Goal: Find specific page/section: Find specific page/section

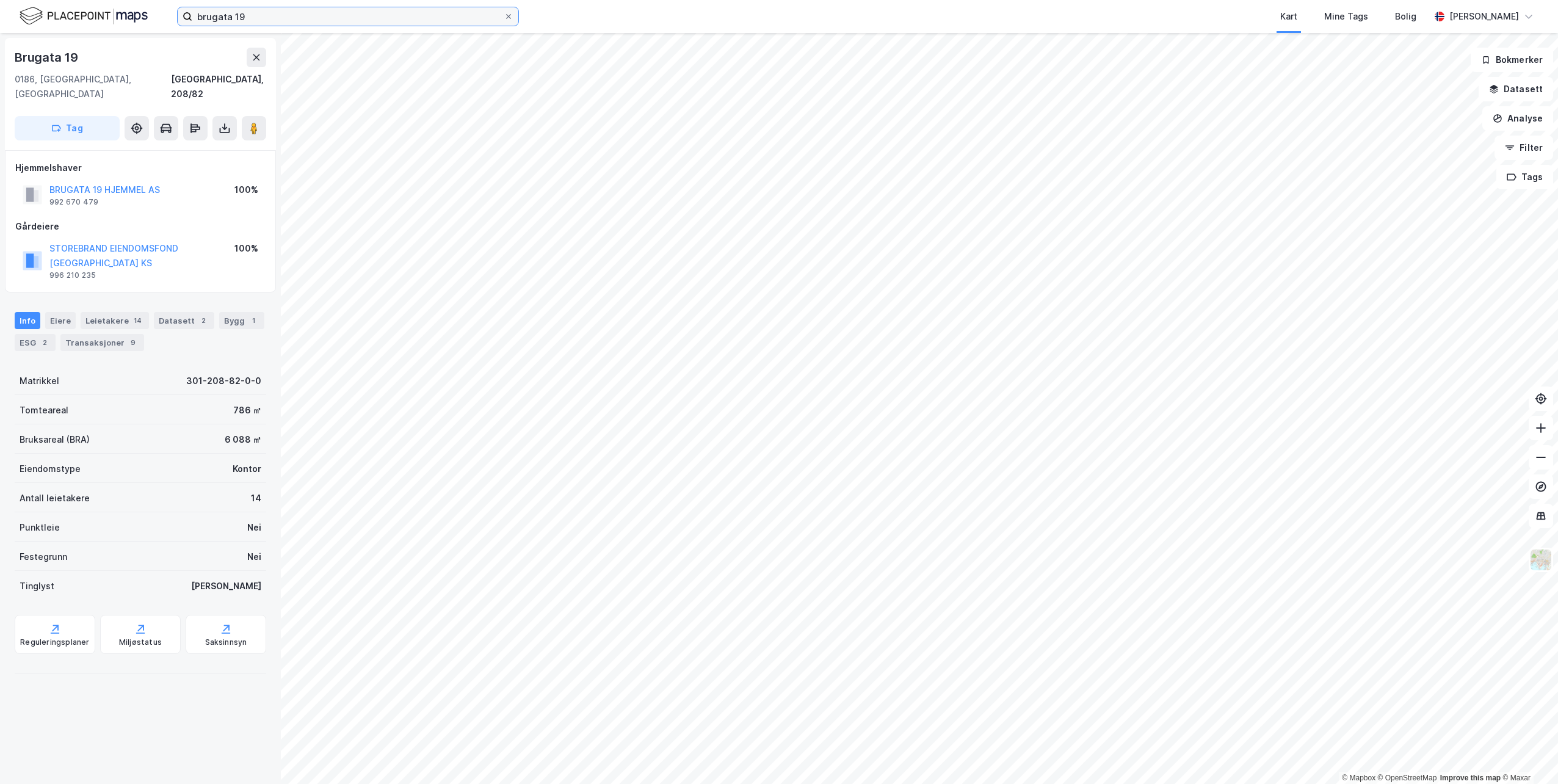
click at [501, 13] on input "brugata 19" at bounding box center [348, 16] width 311 height 18
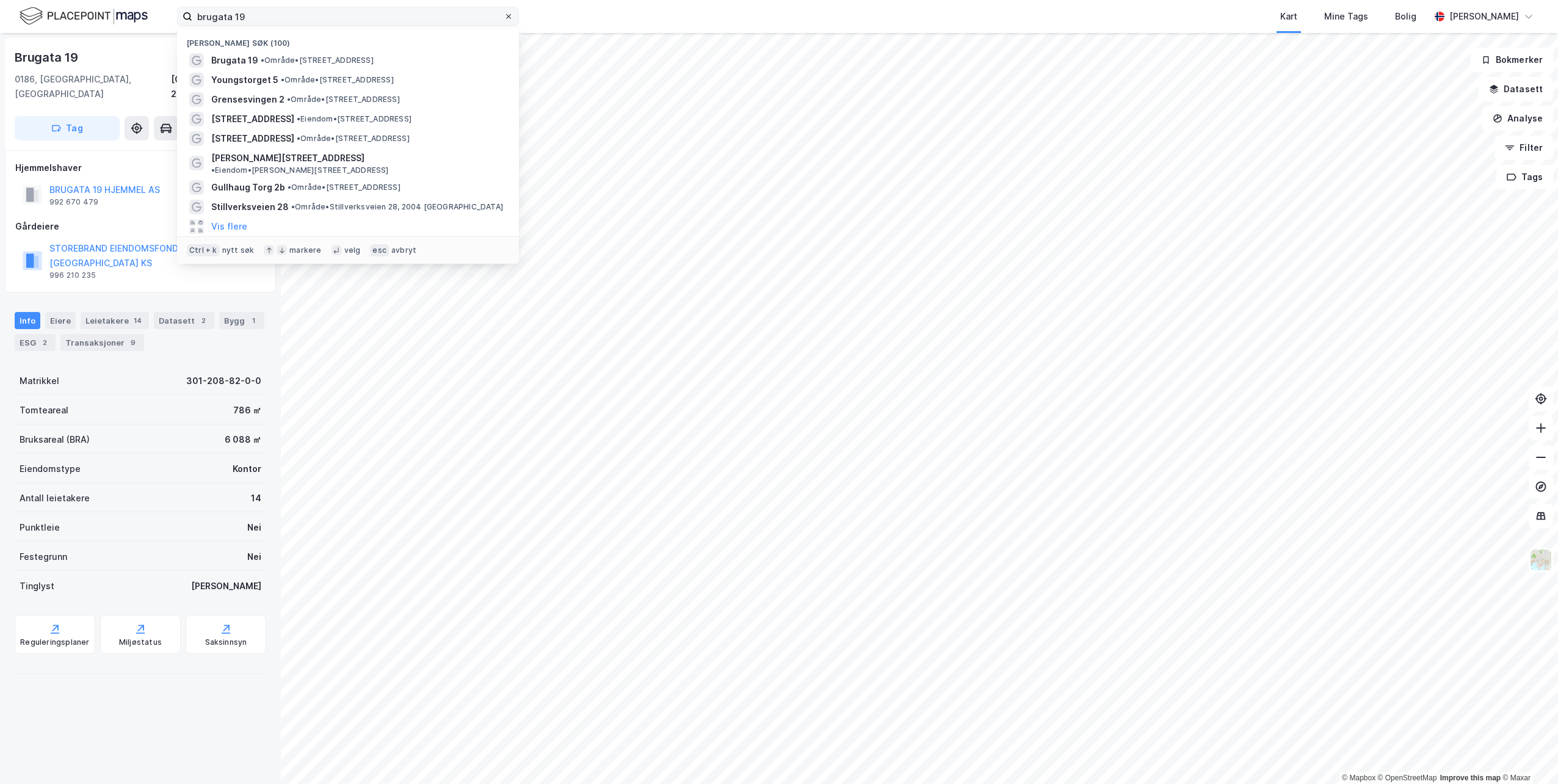
click at [505, 15] on icon at bounding box center [508, 16] width 7 height 7
click at [504, 15] on input "brugata 19" at bounding box center [348, 16] width 311 height 18
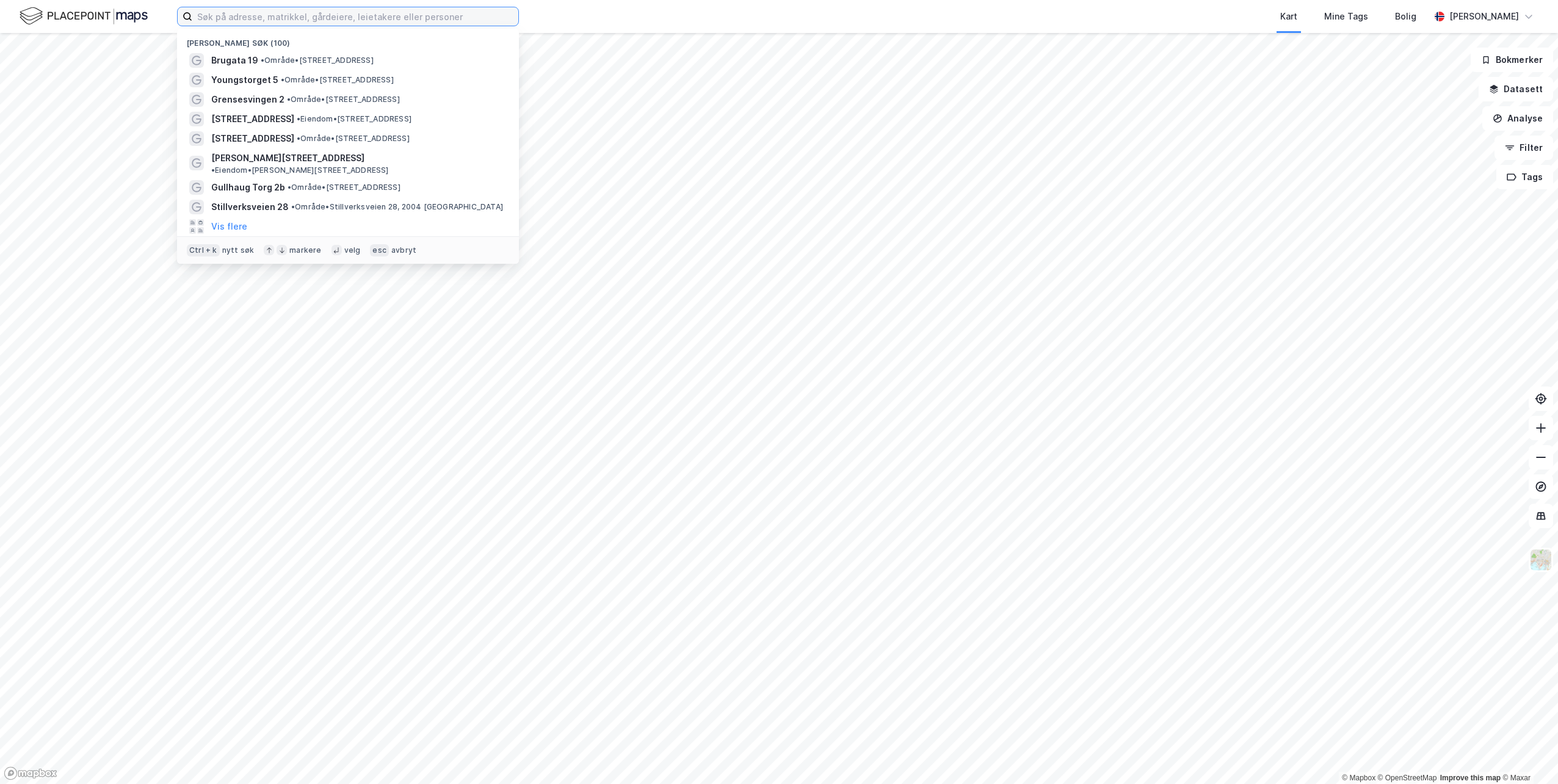
click at [364, 21] on input at bounding box center [355, 16] width 326 height 18
click at [364, 20] on input at bounding box center [355, 16] width 326 height 18
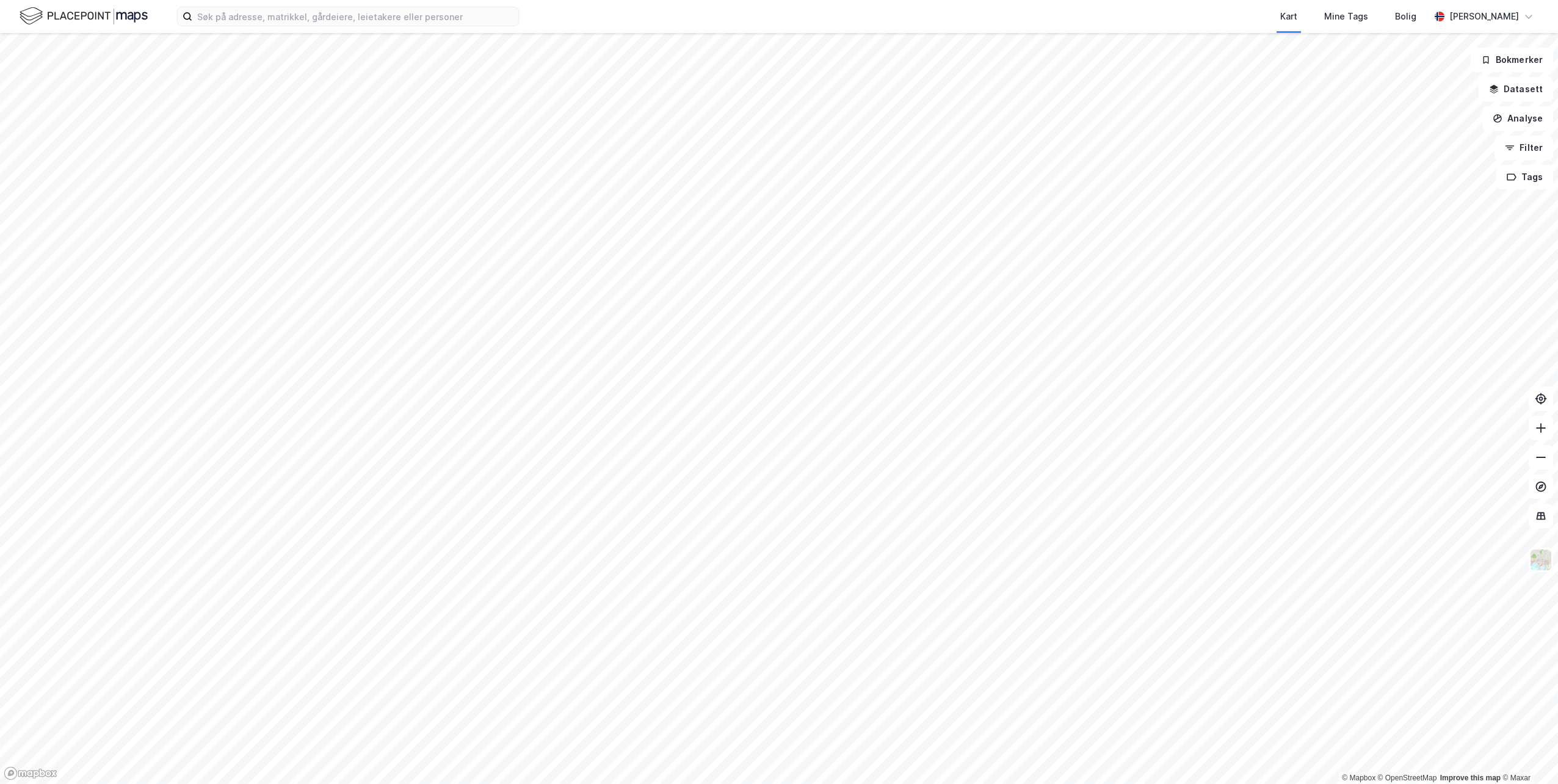
click at [579, 25] on div "Kart Mine Tags Bolig" at bounding box center [1004, 16] width 853 height 33
